Goal: Communication & Community: Answer question/provide support

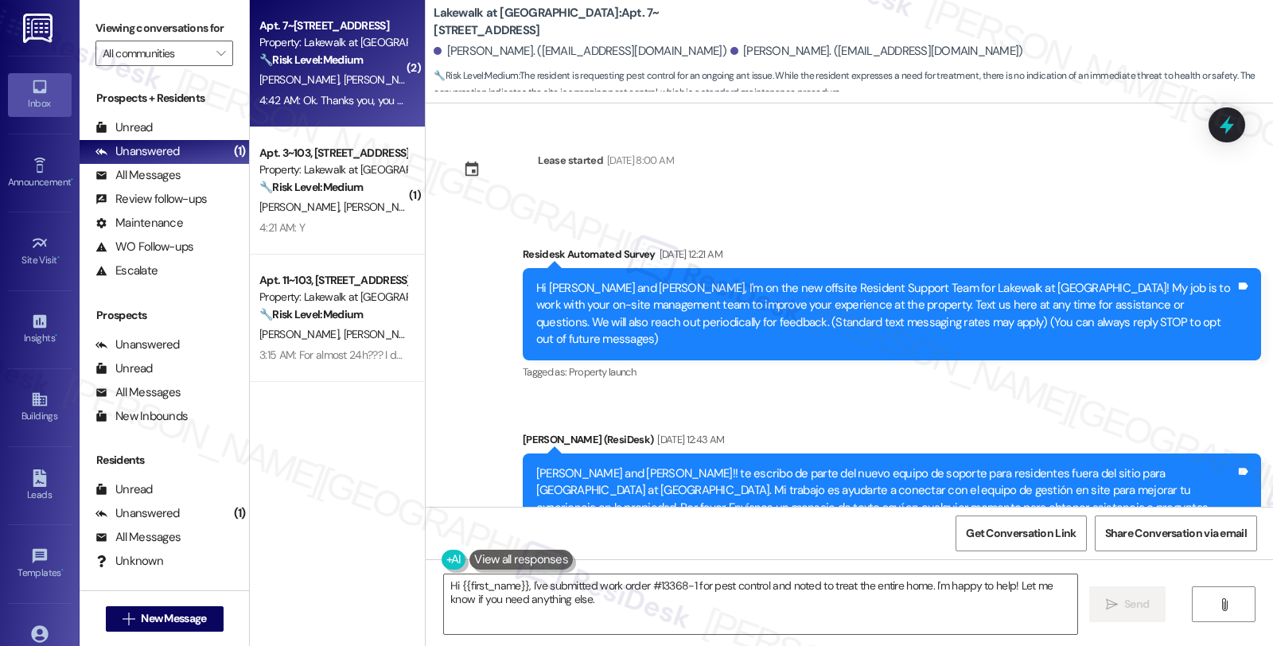
click at [632, 617] on textarea "Hi {{first_name}}, I've submitted work order #13368-1 for pest control and note…" at bounding box center [760, 605] width 633 height 60
click at [592, 600] on textarea "Hi {{first_name}}, I've submitted work order #13368-1 for pest control and note…" at bounding box center [760, 605] width 633 height 60
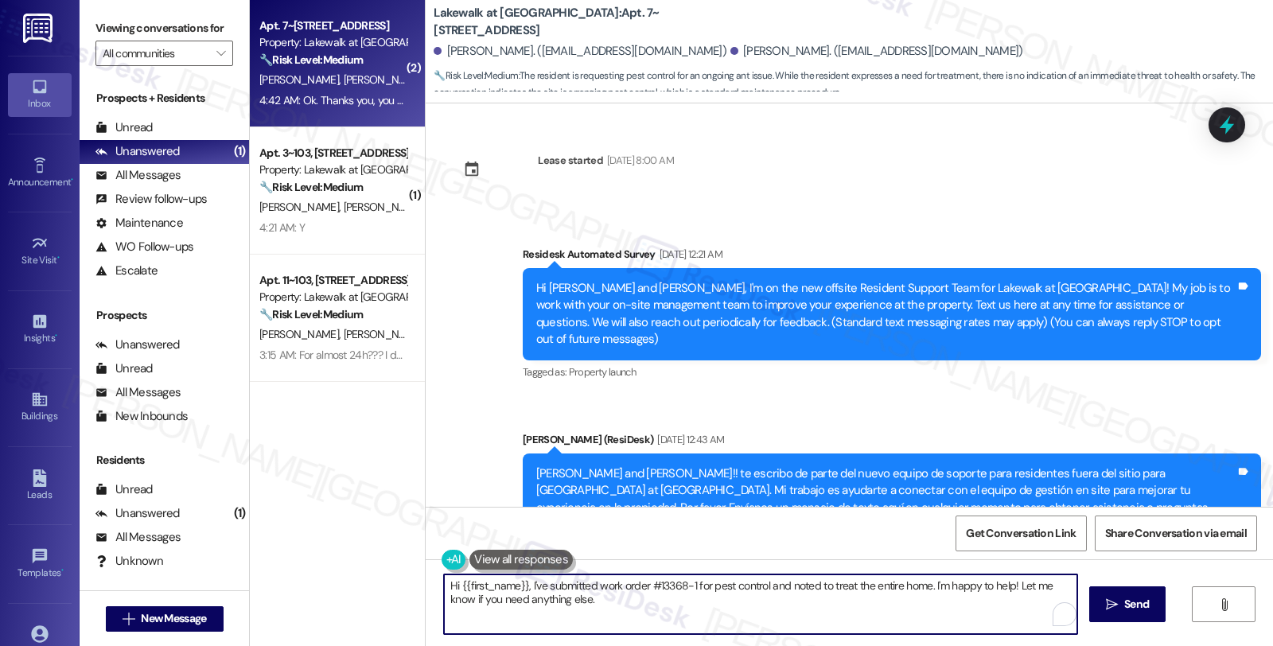
scroll to position [2748, 0]
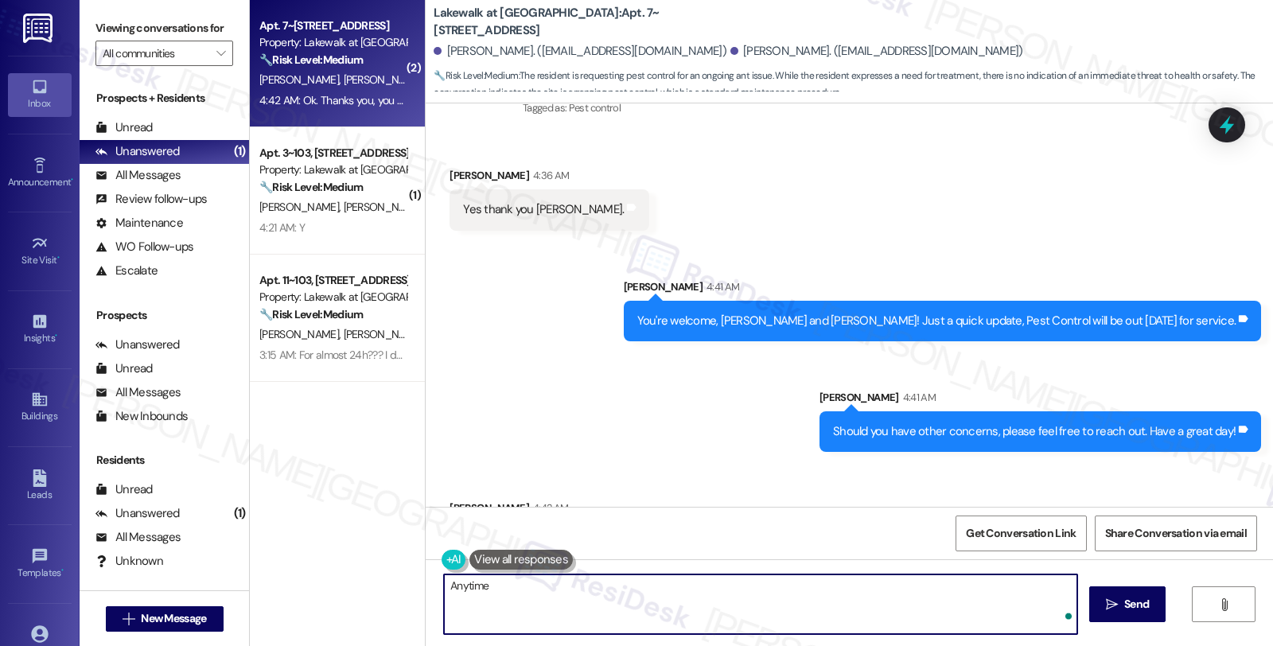
type textarea "Anytime!"
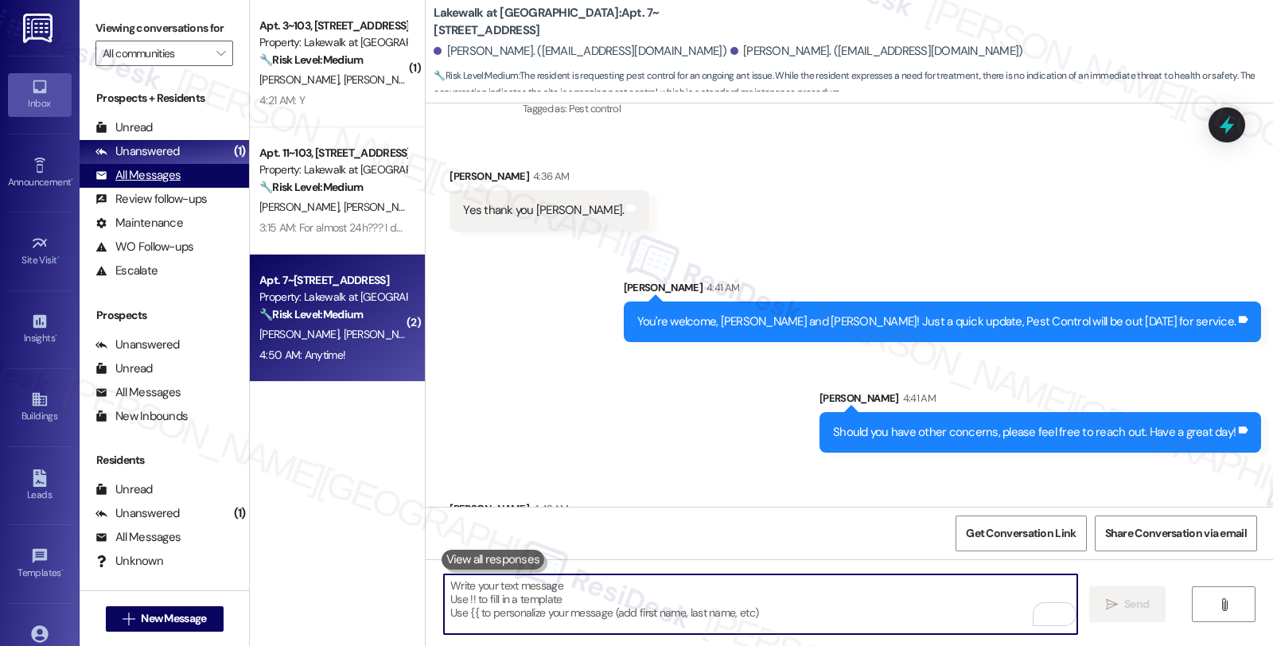
click at [186, 188] on div "All Messages (undefined)" at bounding box center [165, 176] width 170 height 24
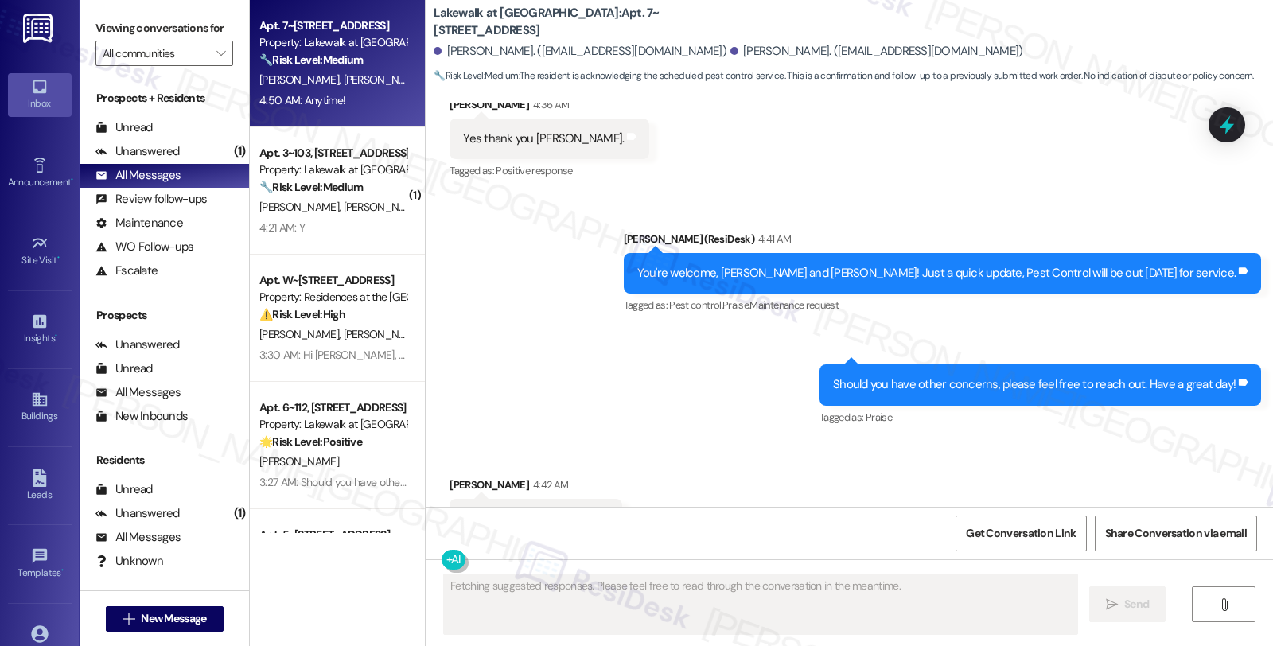
scroll to position [3295, 0]
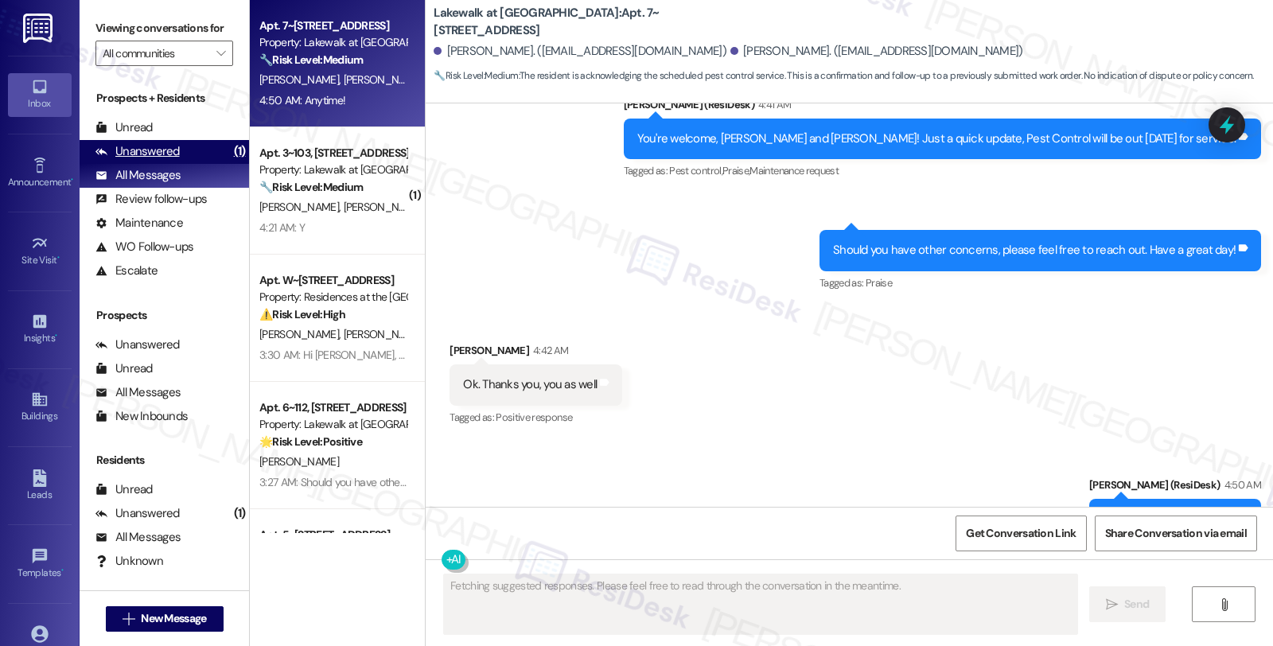
click at [186, 164] on div "Unanswered (1)" at bounding box center [165, 152] width 170 height 24
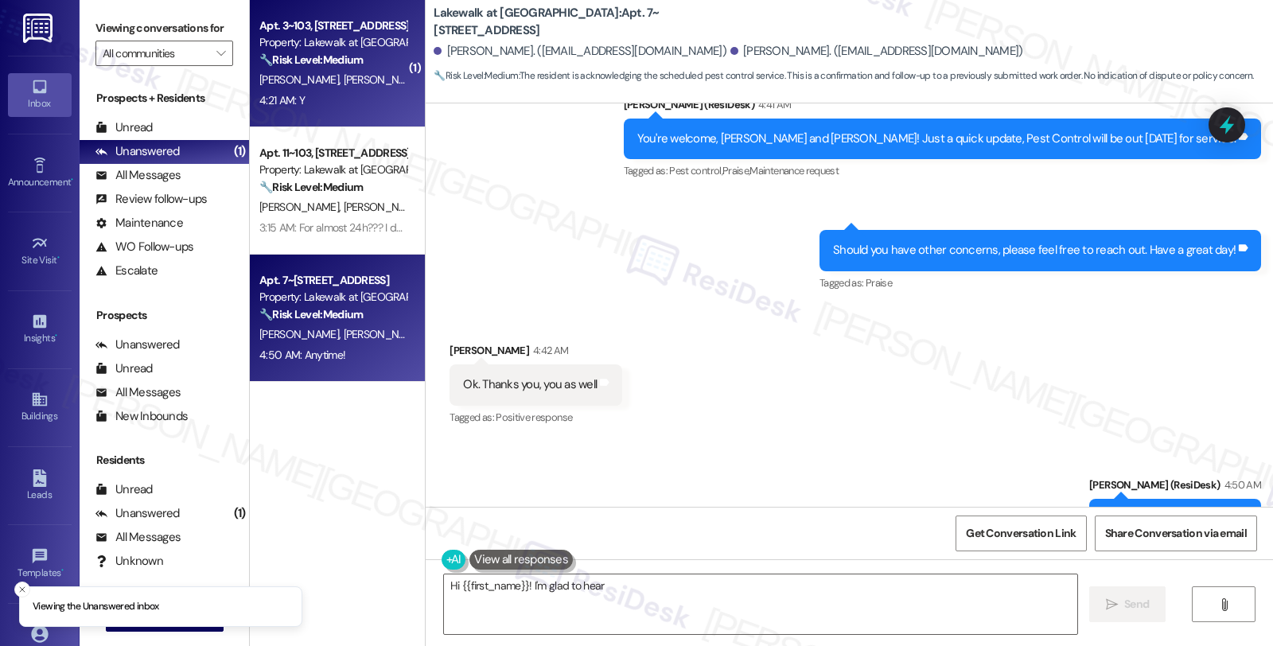
type textarea "Hi {{first_name}}! I'm glad to hear that"
click at [371, 45] on div "Property: Lakewalk at [GEOGRAPHIC_DATA]" at bounding box center [332, 42] width 147 height 17
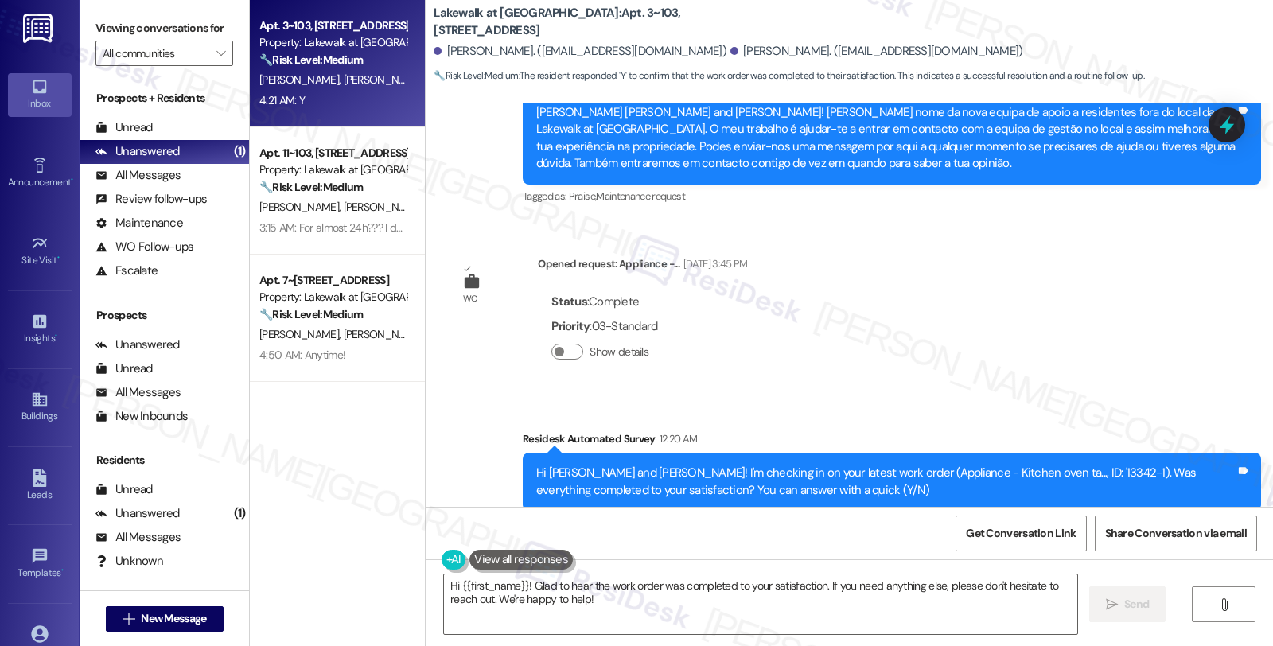
scroll to position [686, 0]
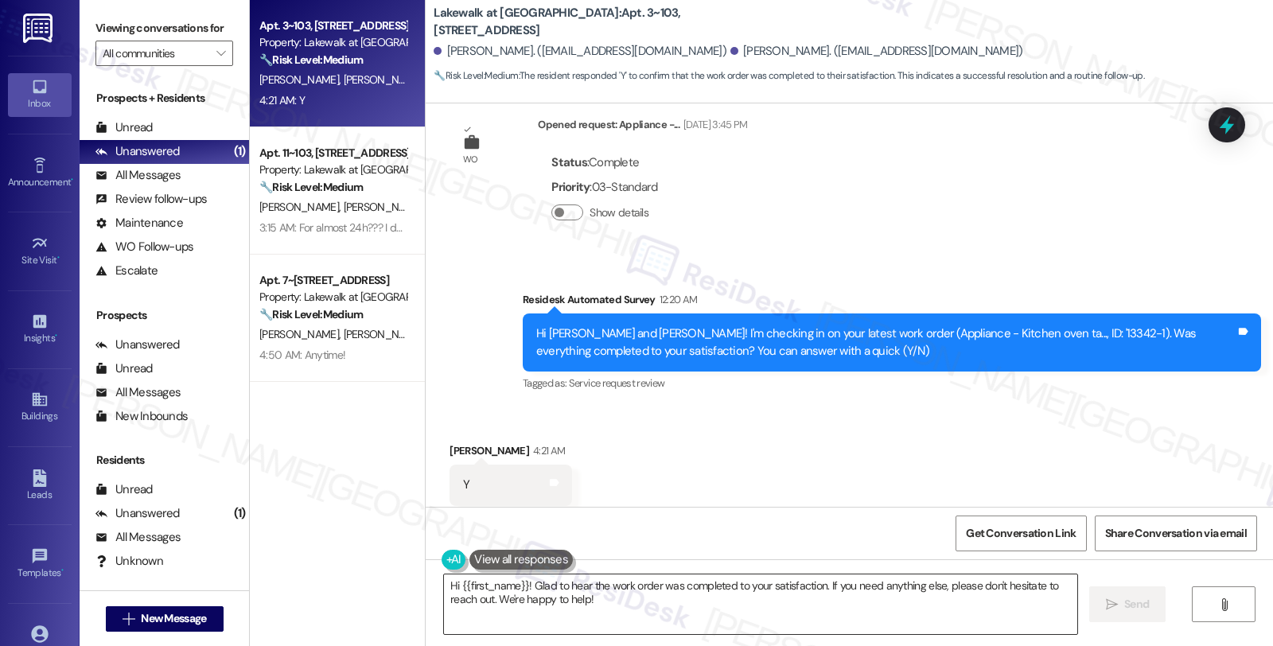
click at [735, 623] on textarea "Hi {{first_name}}! Glad to hear the work order was completed to your satisfacti…" at bounding box center [760, 605] width 633 height 60
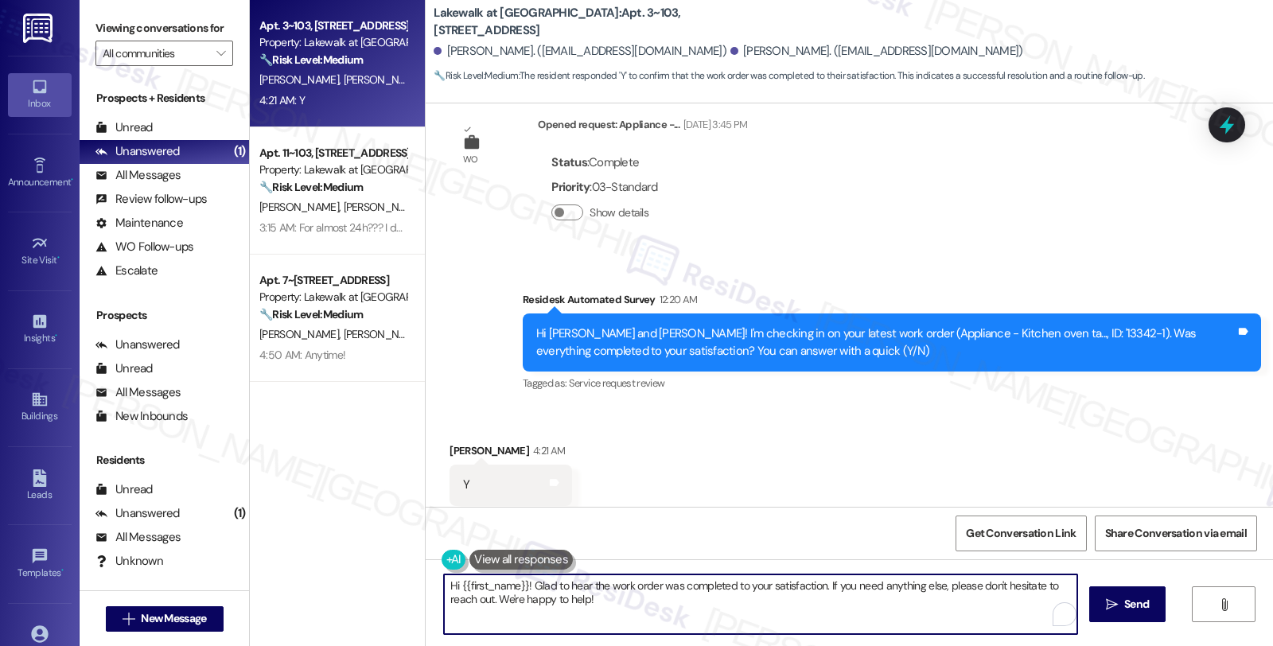
paste textarea ", it’s great to hear from you and I’m glad your latest work order has been comp…"
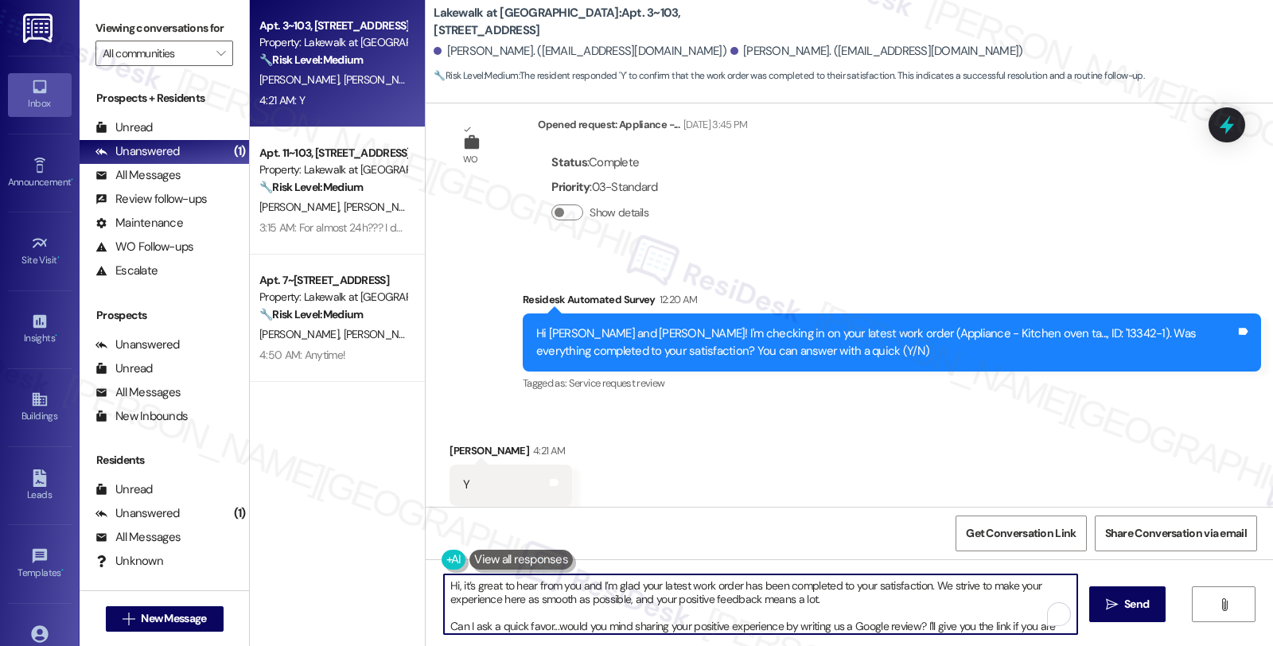
scroll to position [26, 0]
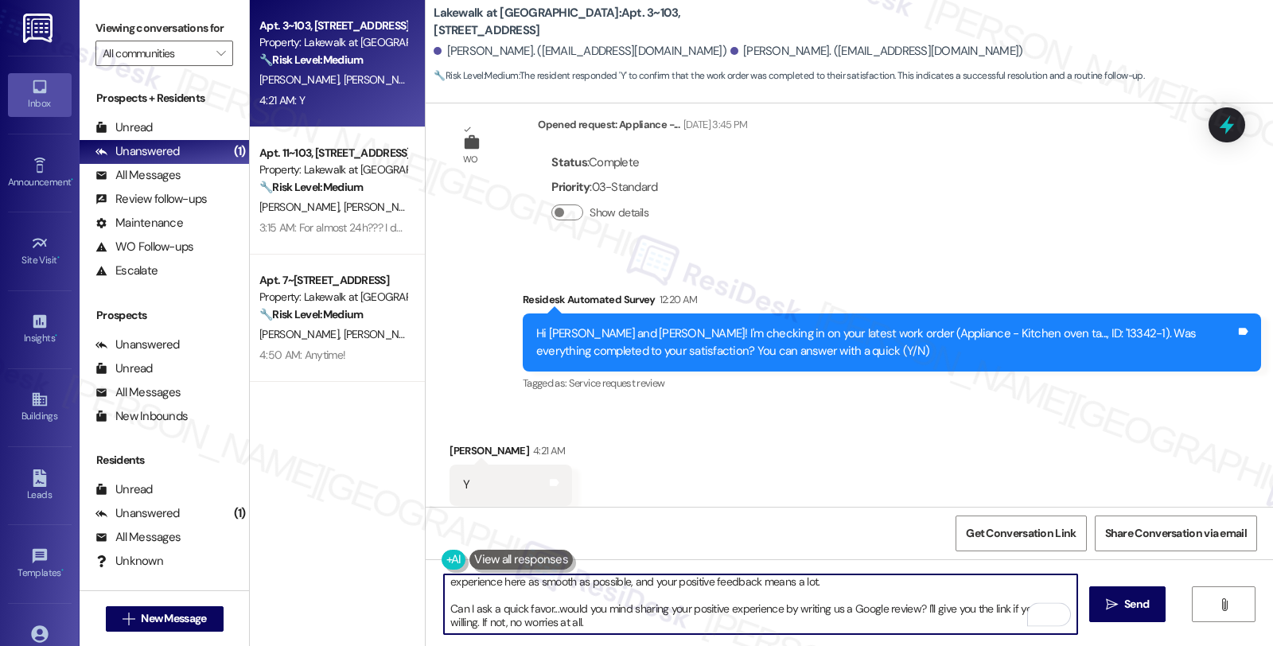
click at [450, 442] on div "[PERSON_NAME] 4:21 AM" at bounding box center [511, 453] width 123 height 22
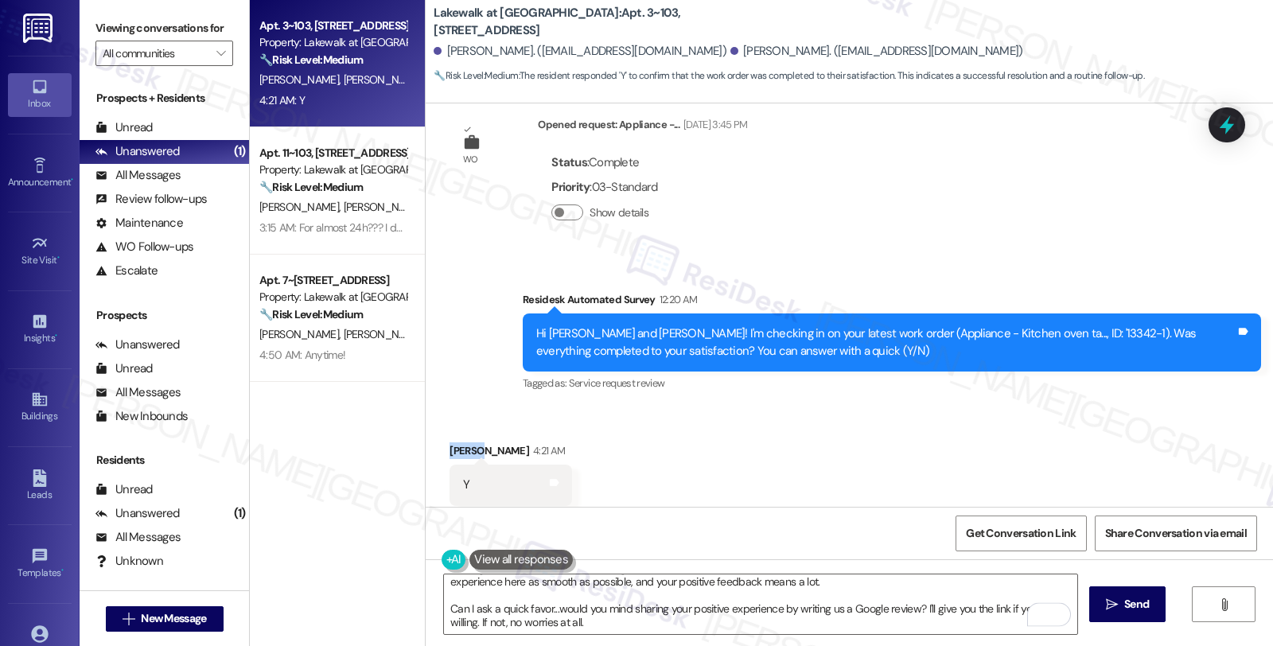
click at [450, 442] on div "[PERSON_NAME] 4:21 AM" at bounding box center [511, 453] width 123 height 22
copy div "[PERSON_NAME]"
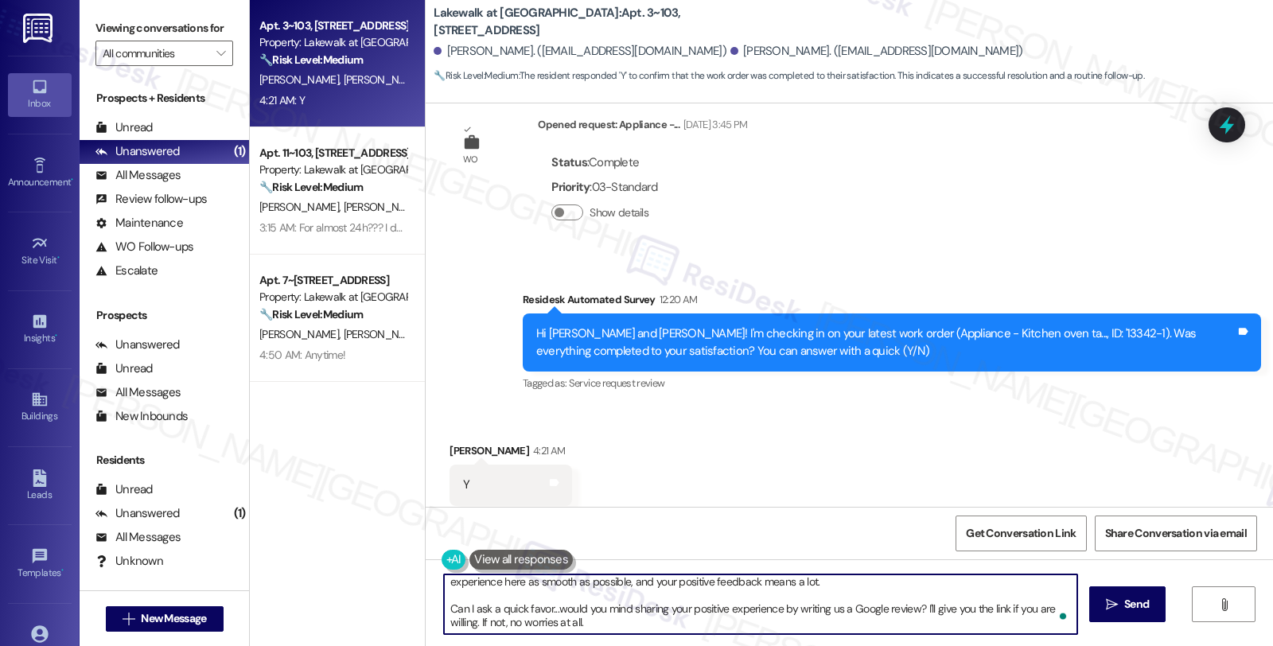
click at [546, 615] on textarea "Hi, it’s great to hear from you and I’m glad your latest work order has been co…" at bounding box center [760, 605] width 633 height 60
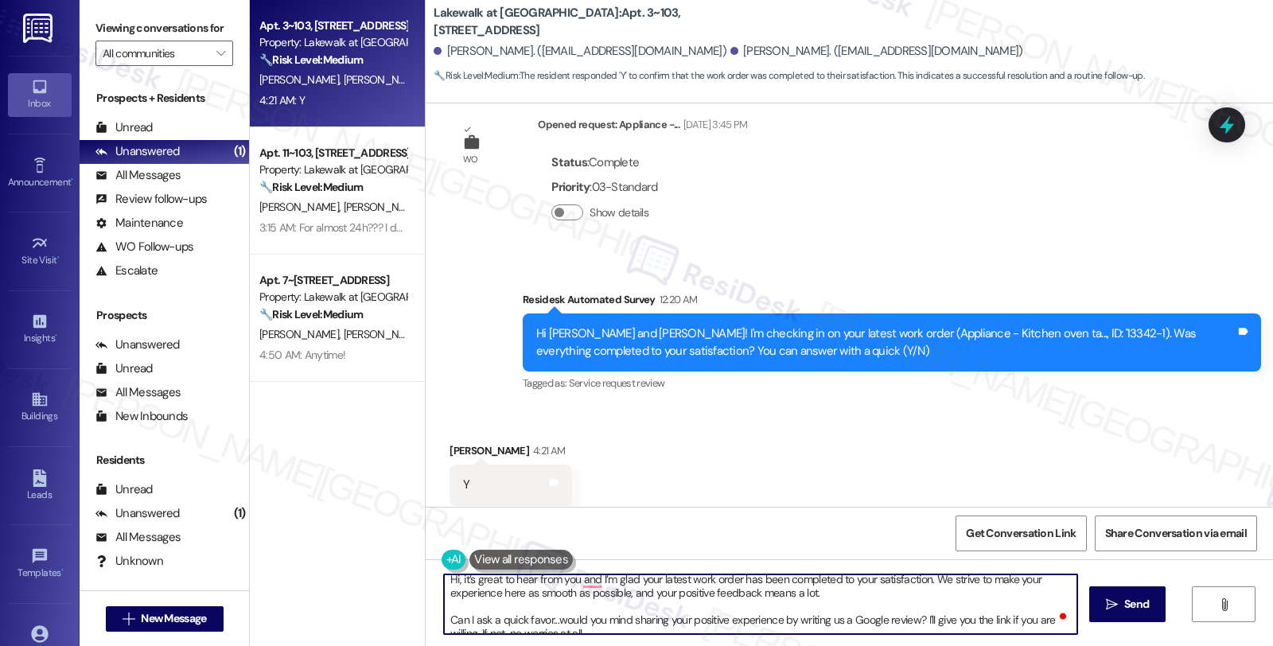
scroll to position [0, 0]
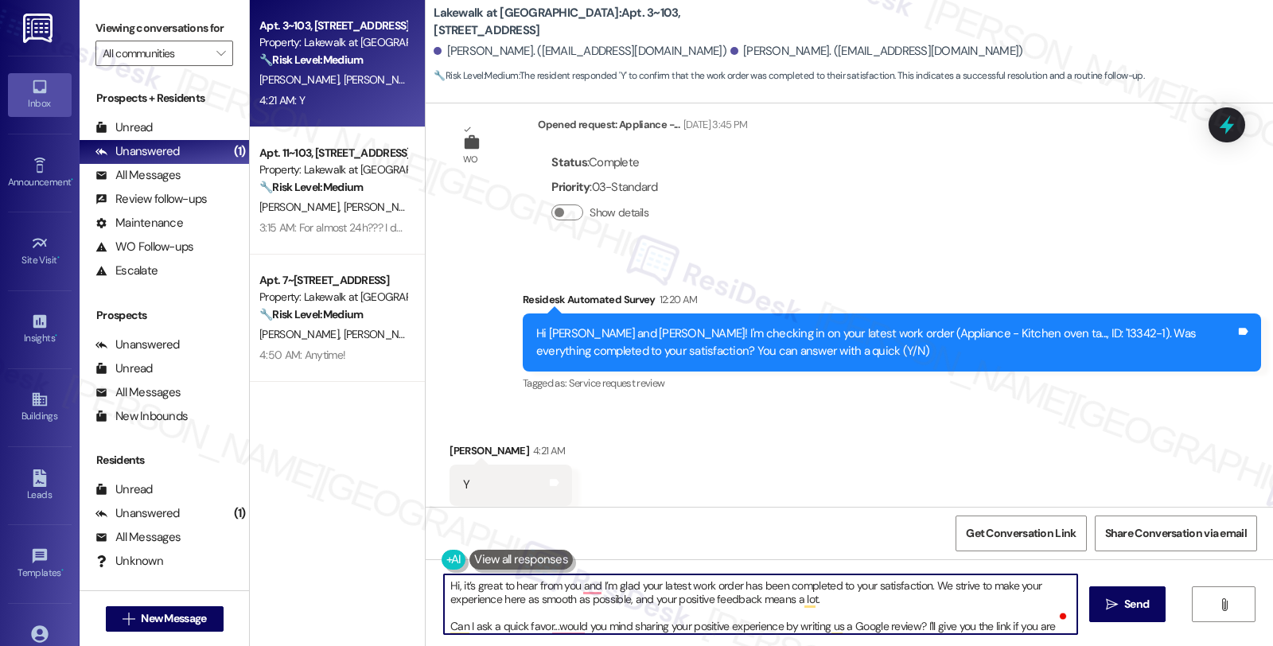
click at [448, 586] on textarea "Hi, it’s great to hear from you and I’m glad your latest work order has been co…" at bounding box center [760, 605] width 633 height 60
paste textarea "[PERSON_NAME]"
type textarea "Hi [PERSON_NAME], it’s great to hear from you and I’m glad your latest work ord…"
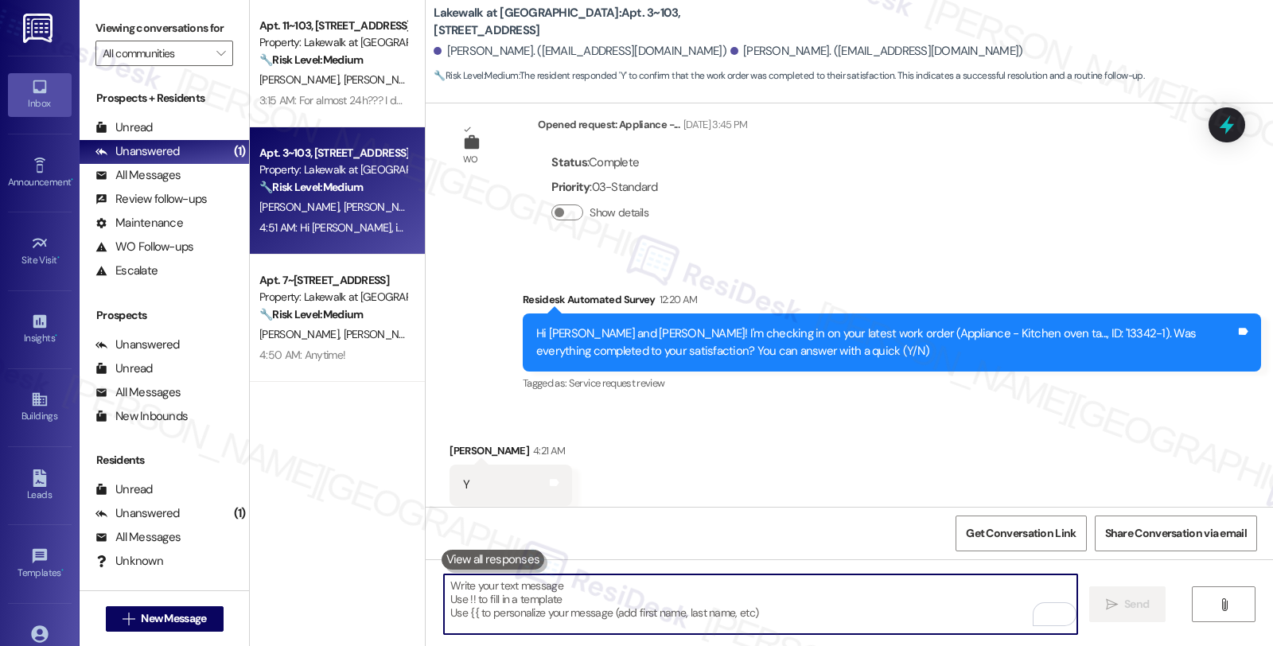
scroll to position [865, 0]
